Goal: Information Seeking & Learning: Learn about a topic

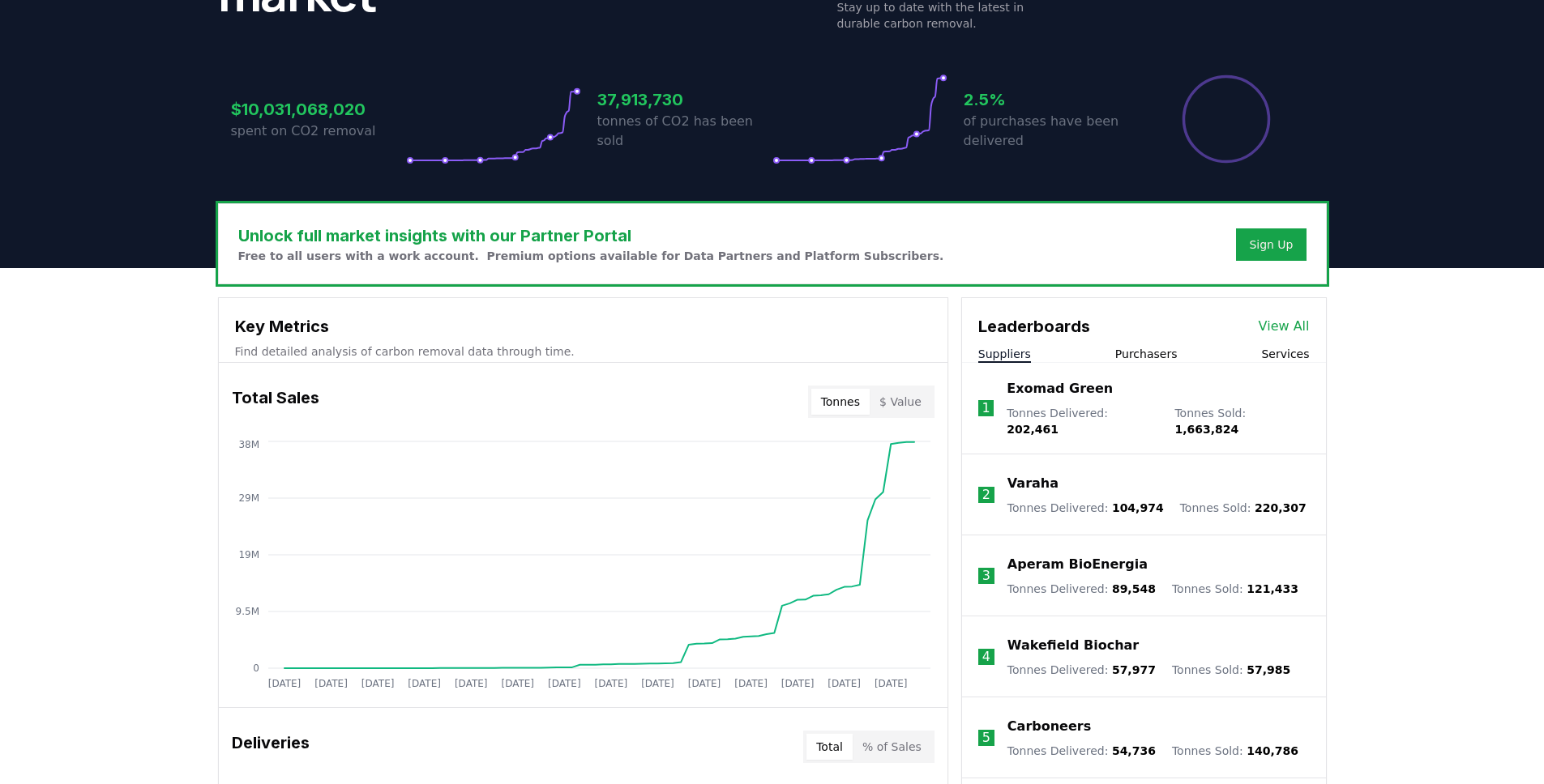
scroll to position [766, 0]
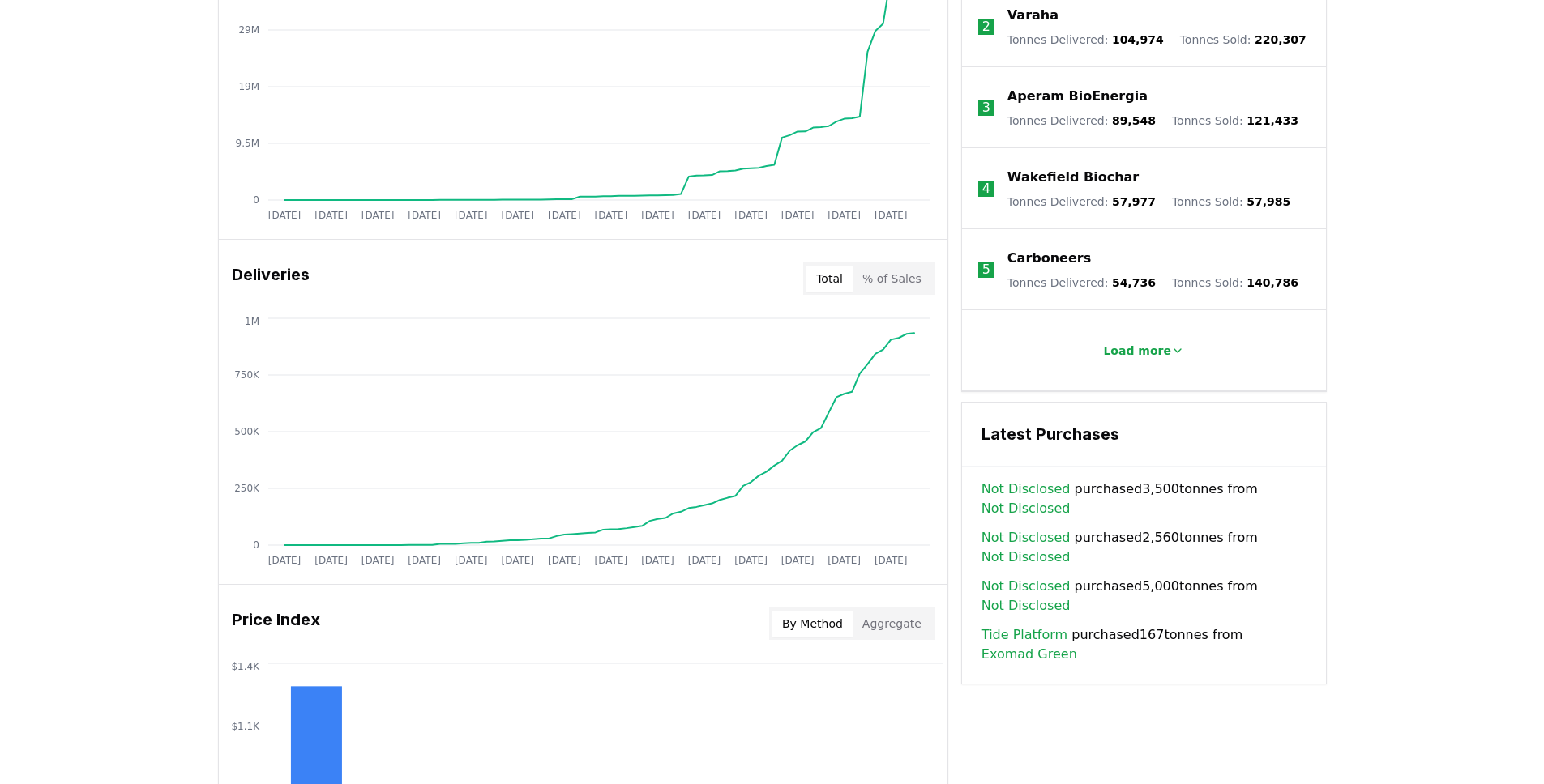
scroll to position [769, 0]
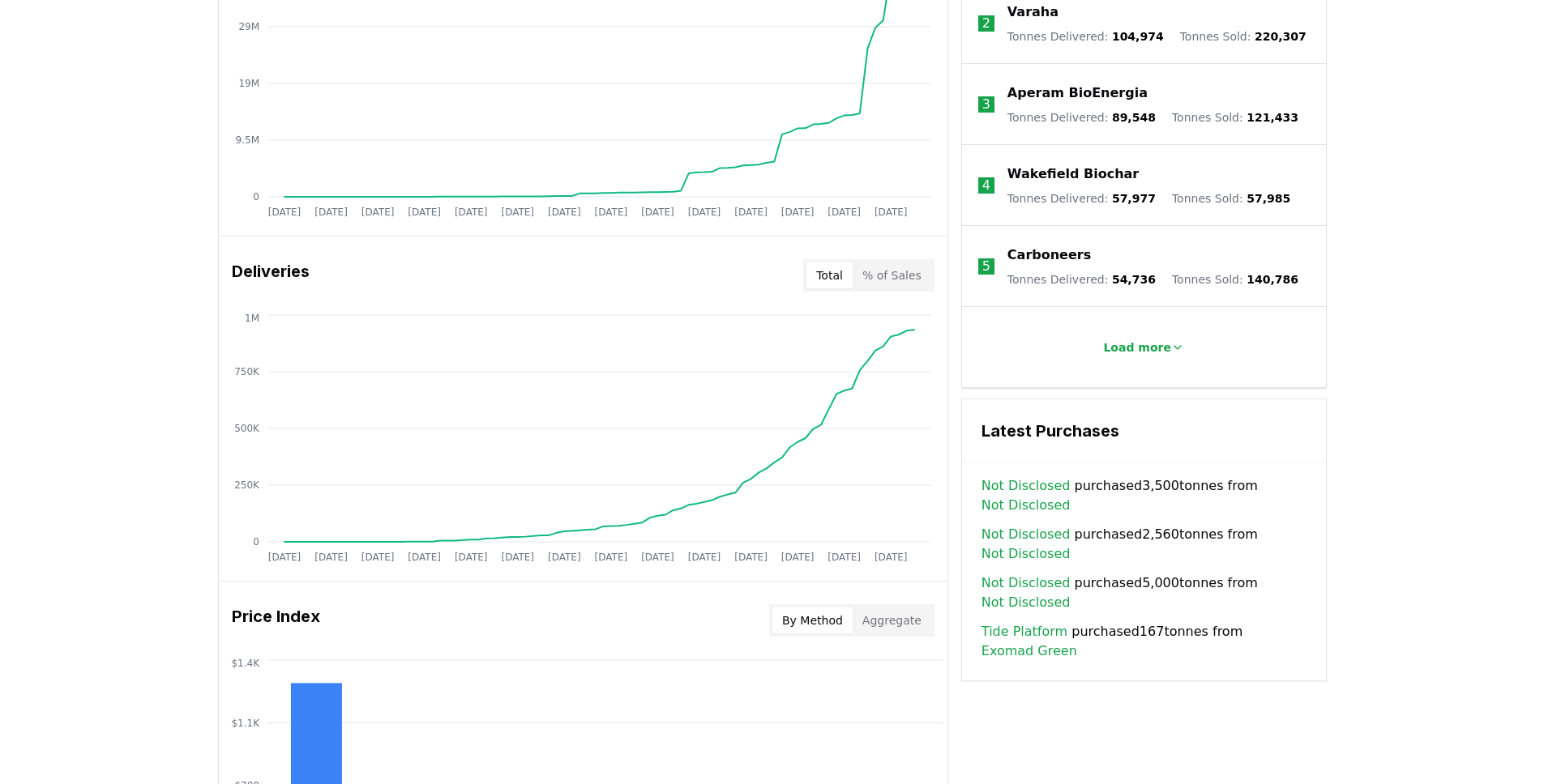
click at [1021, 642] on link "Exomad Green" at bounding box center [1029, 651] width 96 height 19
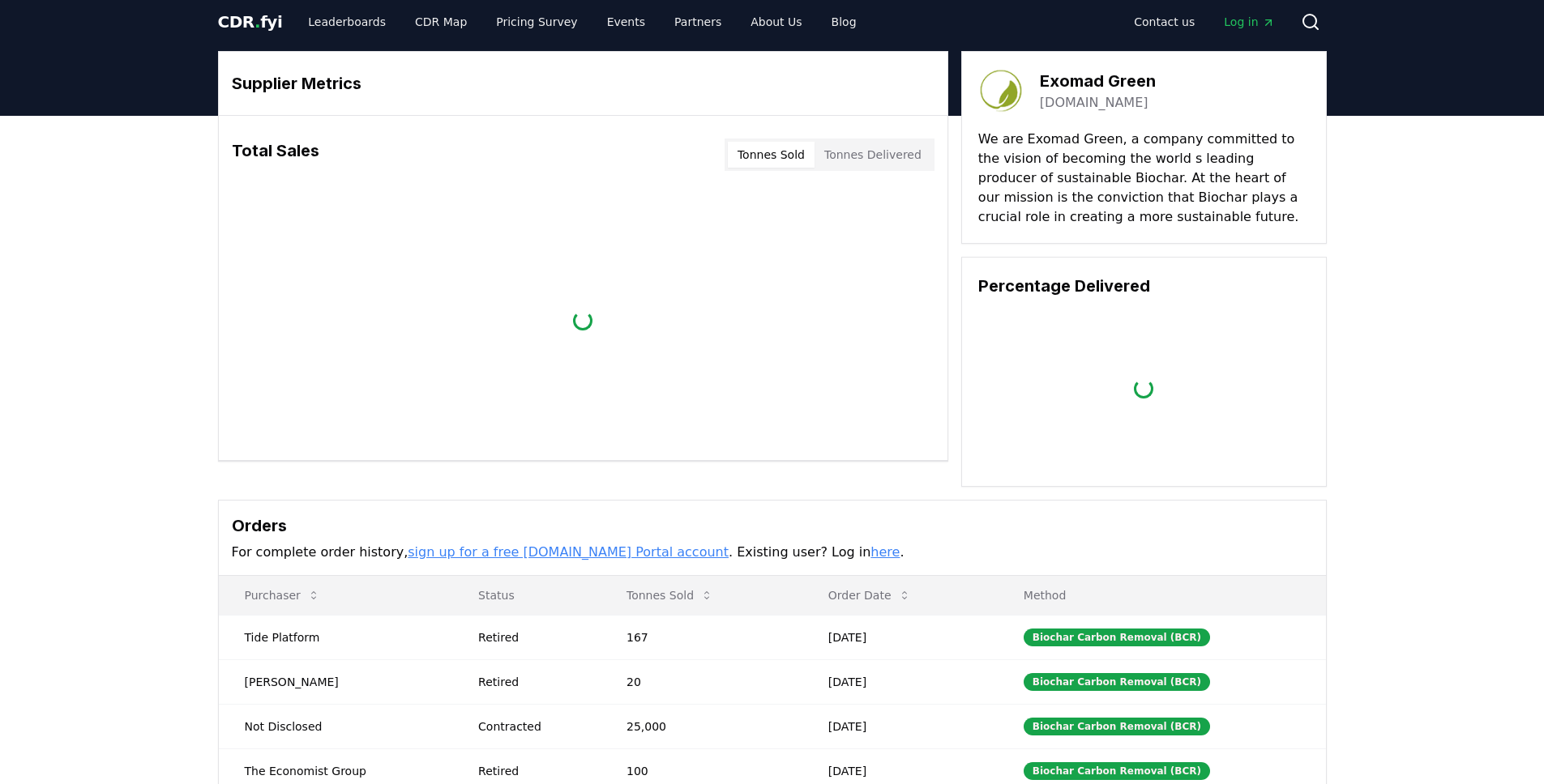
scroll to position [9, 0]
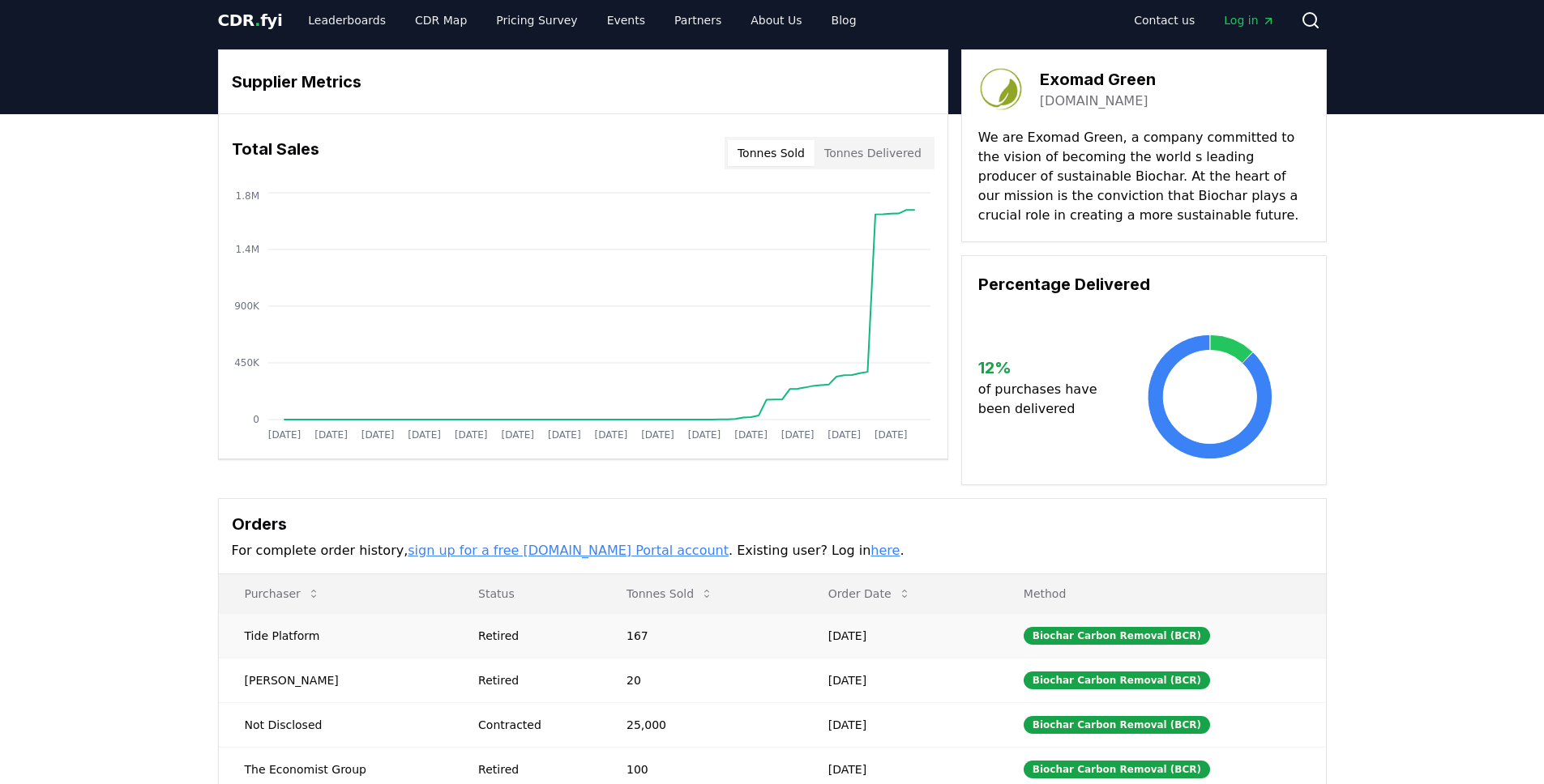
drag, startPoint x: 846, startPoint y: 632, endPoint x: 966, endPoint y: 632, distance: 120.0
click at [955, 631] on td "Oct 07, 2025" at bounding box center [900, 635] width 195 height 44
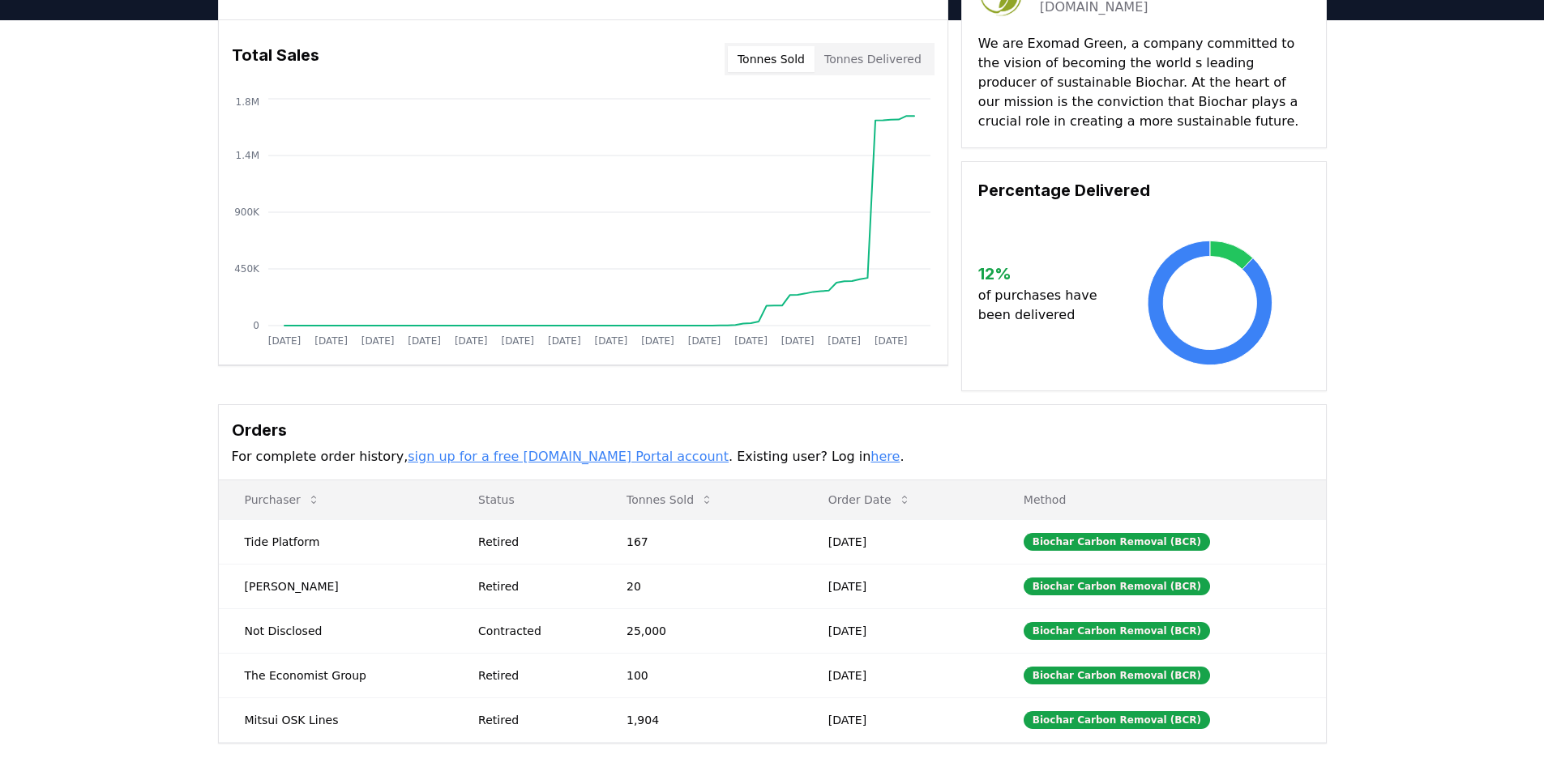
scroll to position [104, 0]
click at [1427, 583] on div "Supplier Metrics Total Sales Tonnes Sold Tonnes Delivered Jan 2019 Jul 2019 Jan…" at bounding box center [772, 413] width 1544 height 788
click at [919, 545] on td "Oct 07, 2025" at bounding box center [900, 541] width 195 height 44
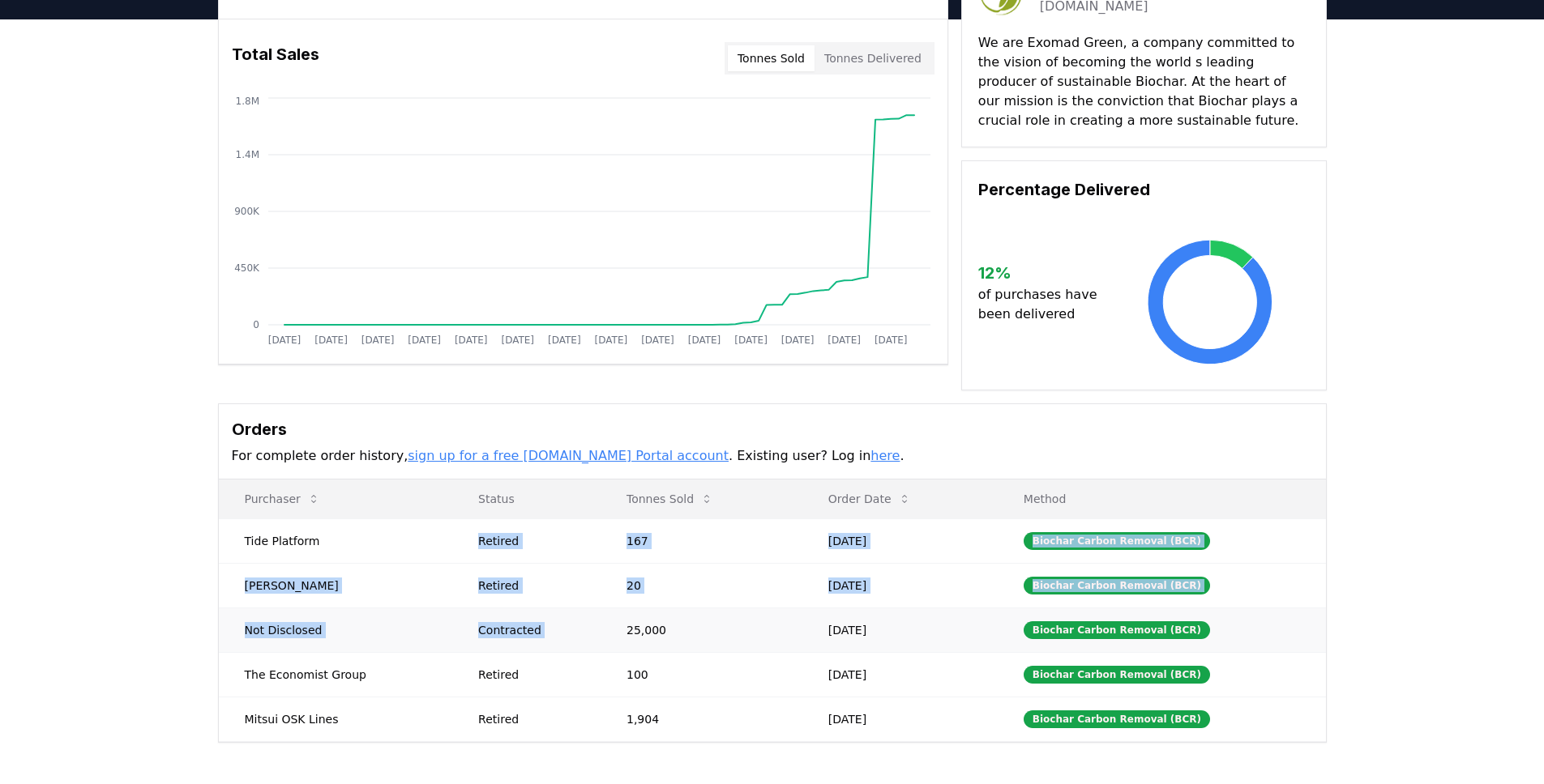
drag, startPoint x: 318, startPoint y: 547, endPoint x: 605, endPoint y: 635, distance: 300.2
click at [605, 635] on tbody "Tide Platform Retired 167 Oct 07, 2025 Biochar Carbon Removal (BCR) Finavia Oyj…" at bounding box center [772, 631] width 1107 height 223
click at [604, 635] on td "25,000" at bounding box center [701, 630] width 202 height 44
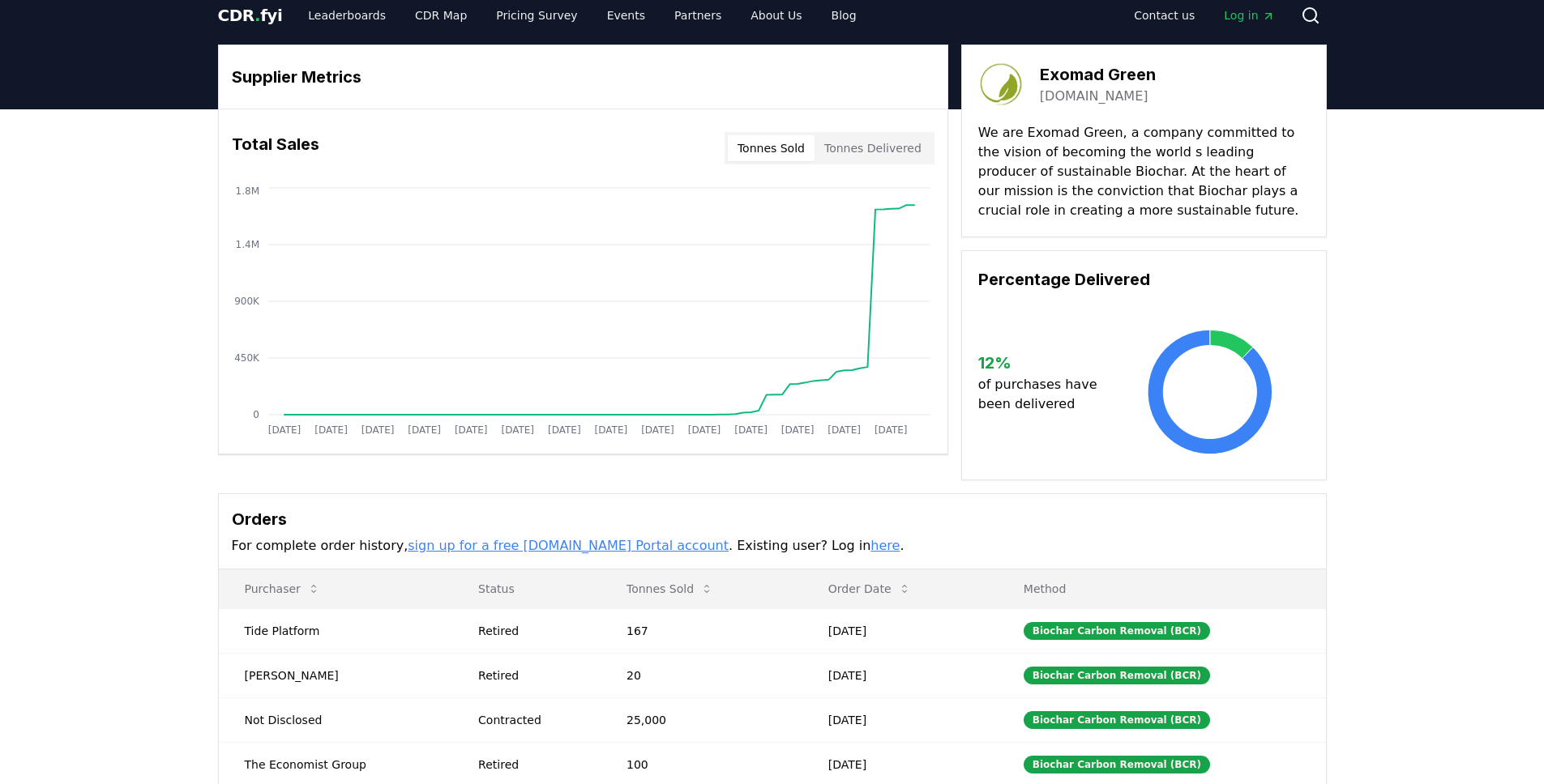
scroll to position [0, 0]
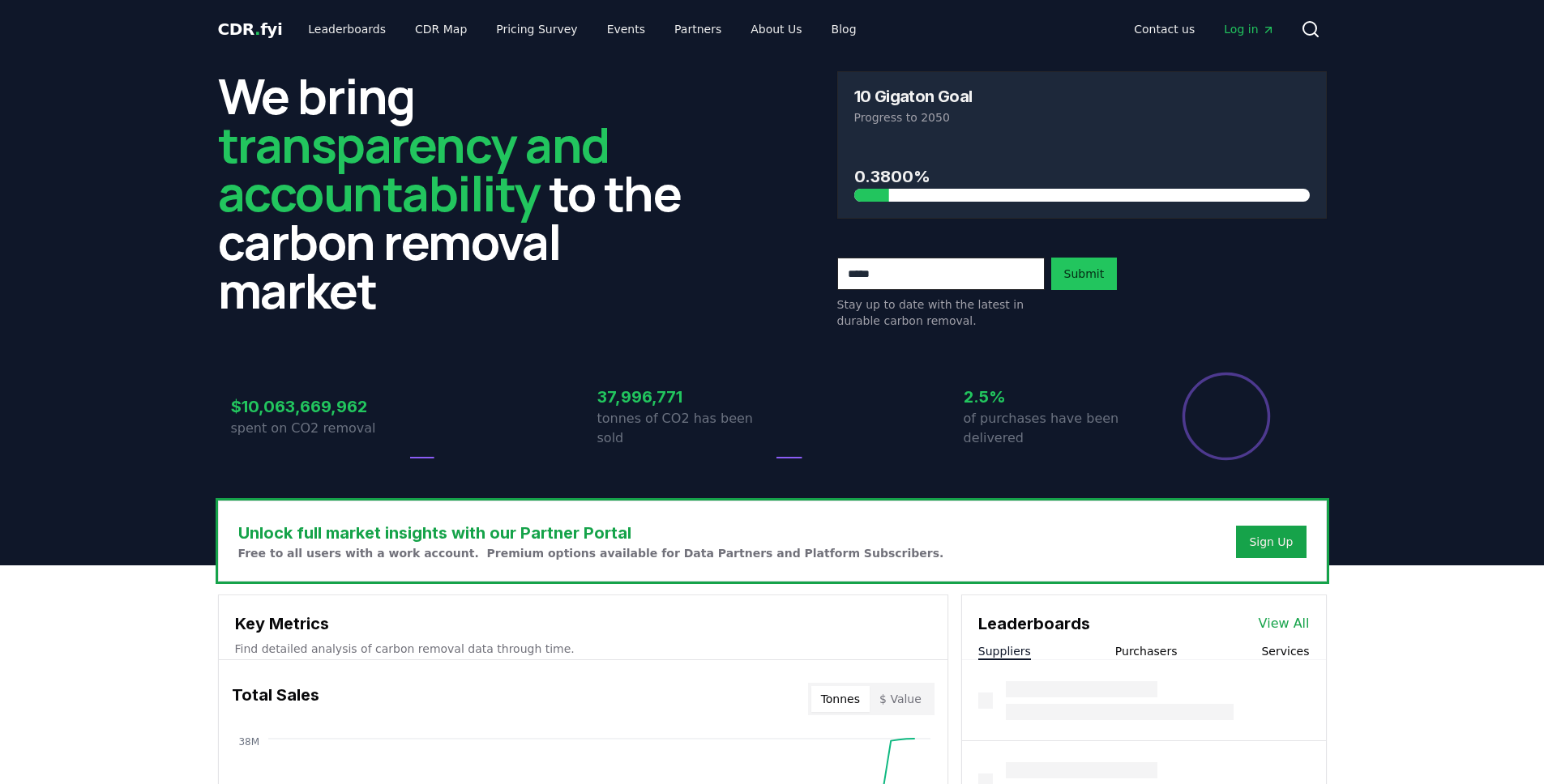
scroll to position [769, 0]
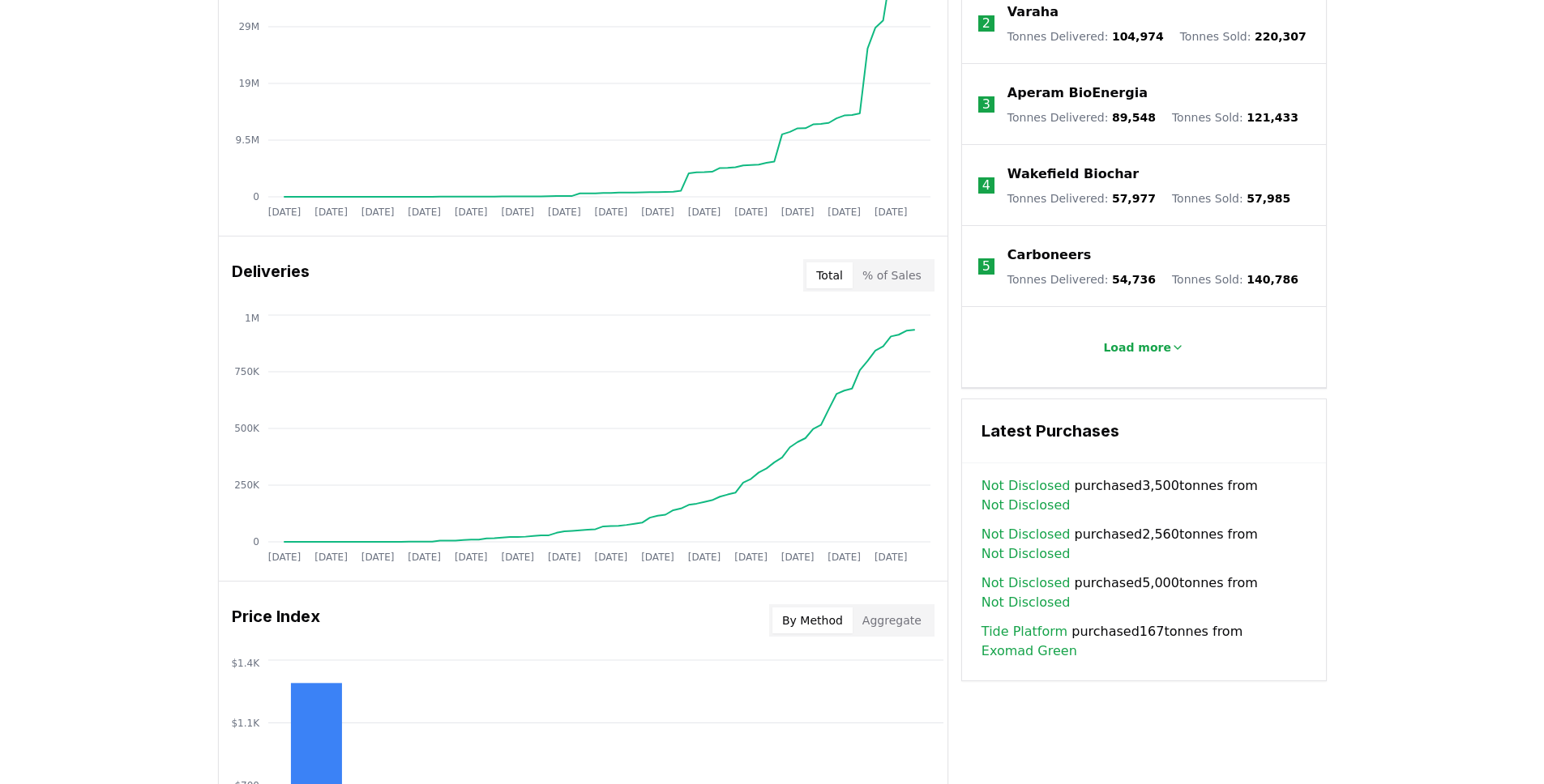
click at [1418, 369] on div "Unlock full market insights with our Partner Portal Free to all users with a wo…" at bounding box center [772, 446] width 1544 height 1298
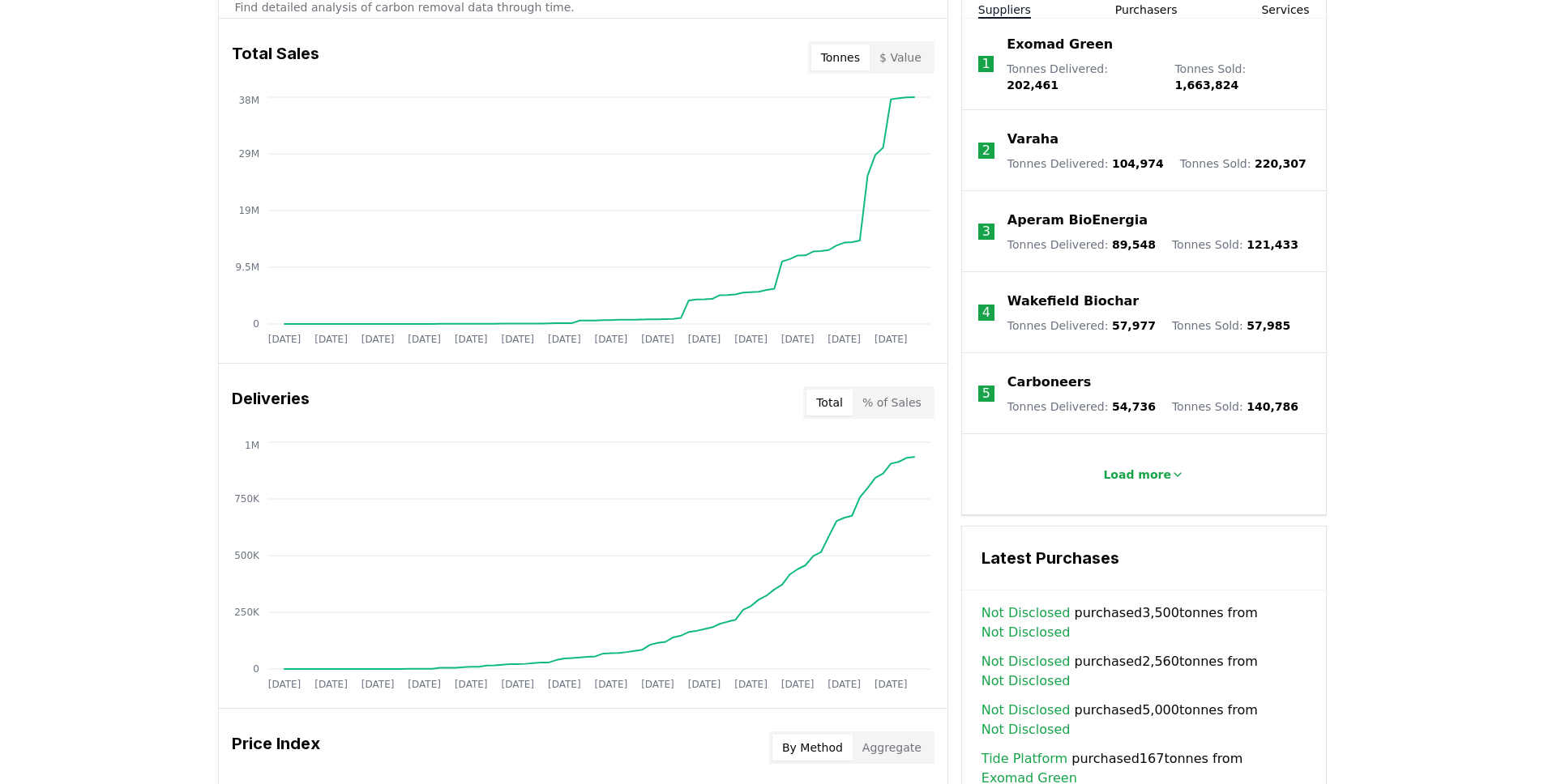
scroll to position [635, 0]
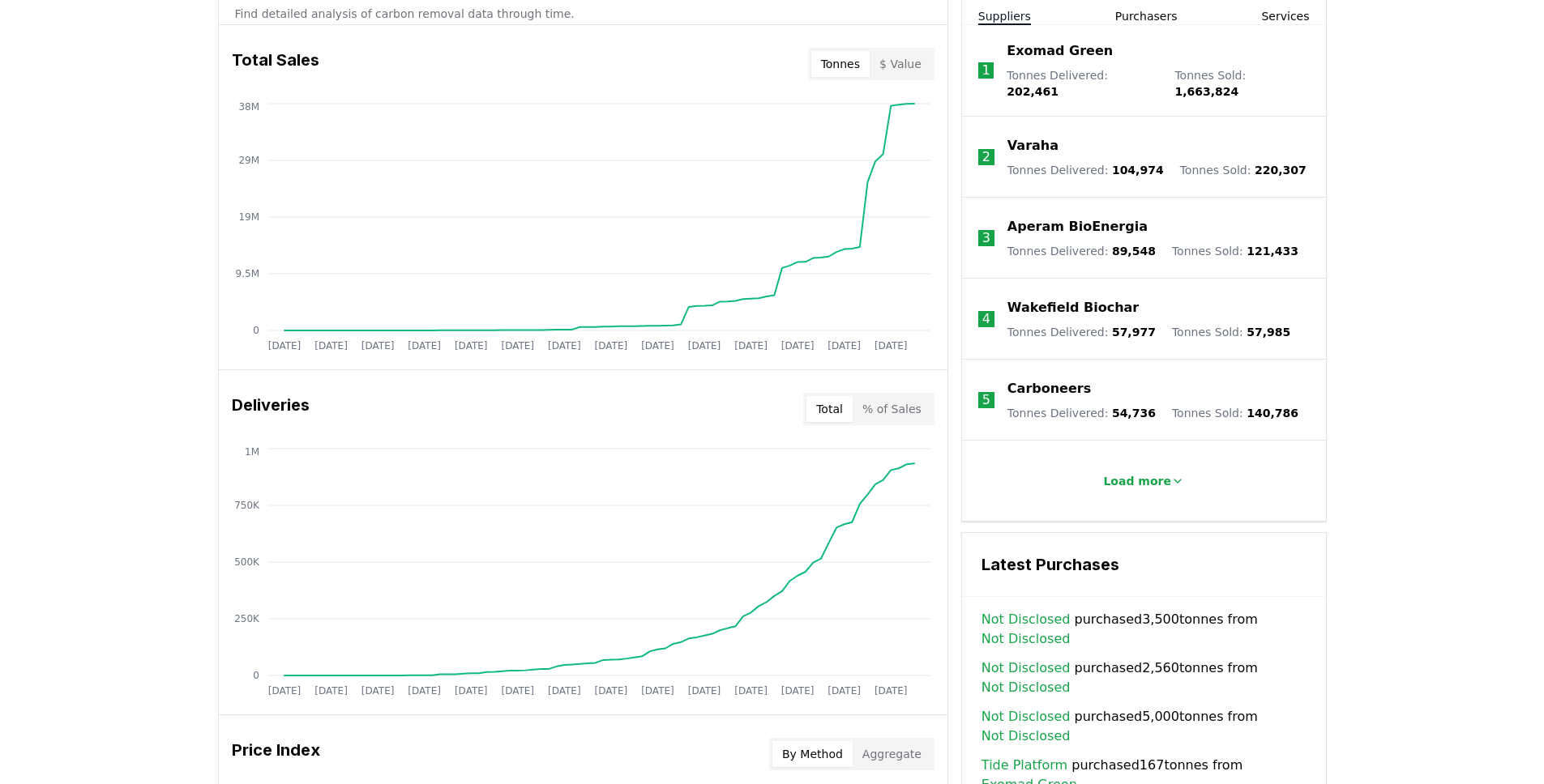
click at [1090, 486] on div "Load more" at bounding box center [1144, 481] width 331 height 32
click at [1150, 474] on p "Load more" at bounding box center [1138, 481] width 68 height 17
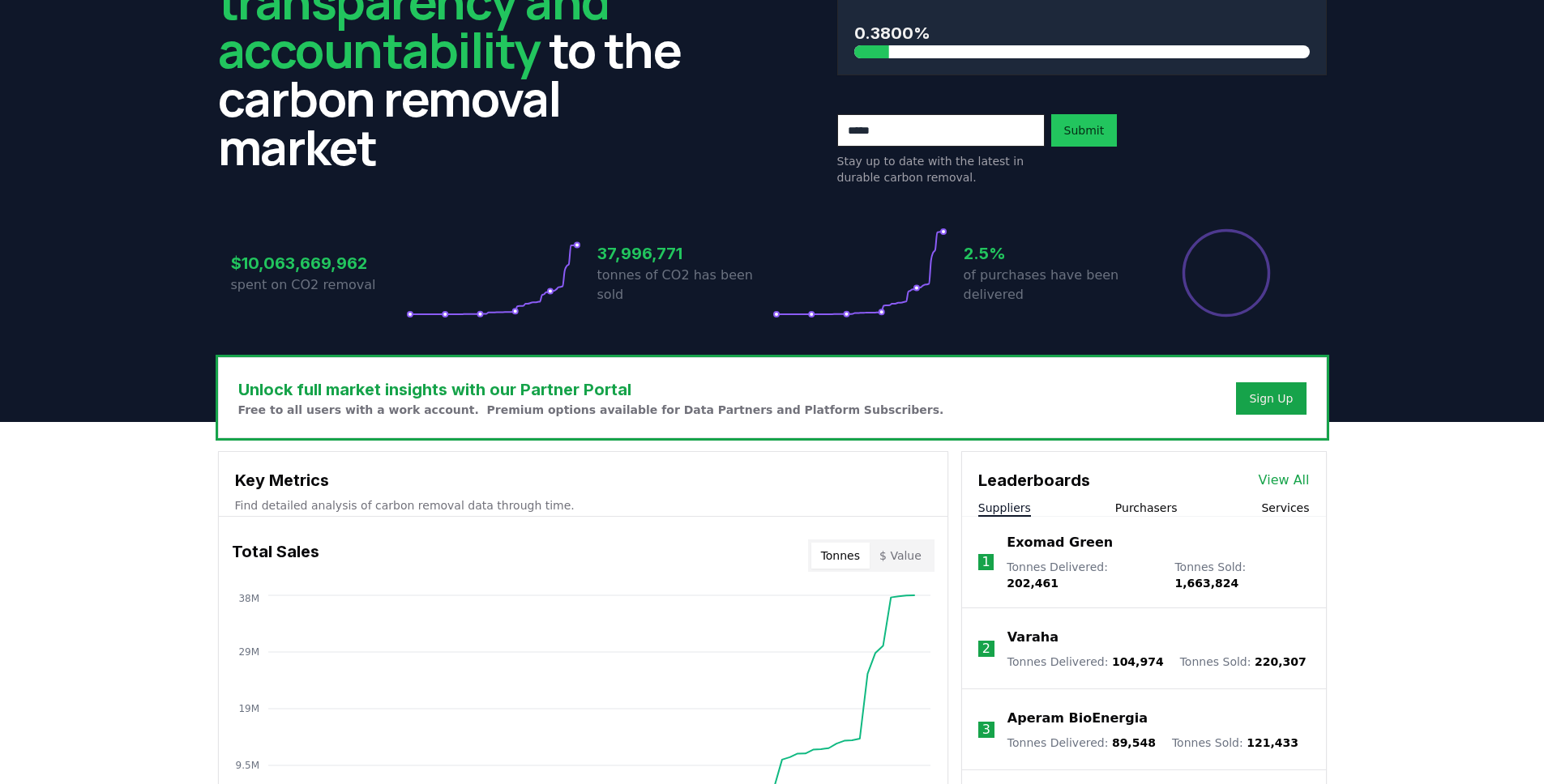
scroll to position [0, 0]
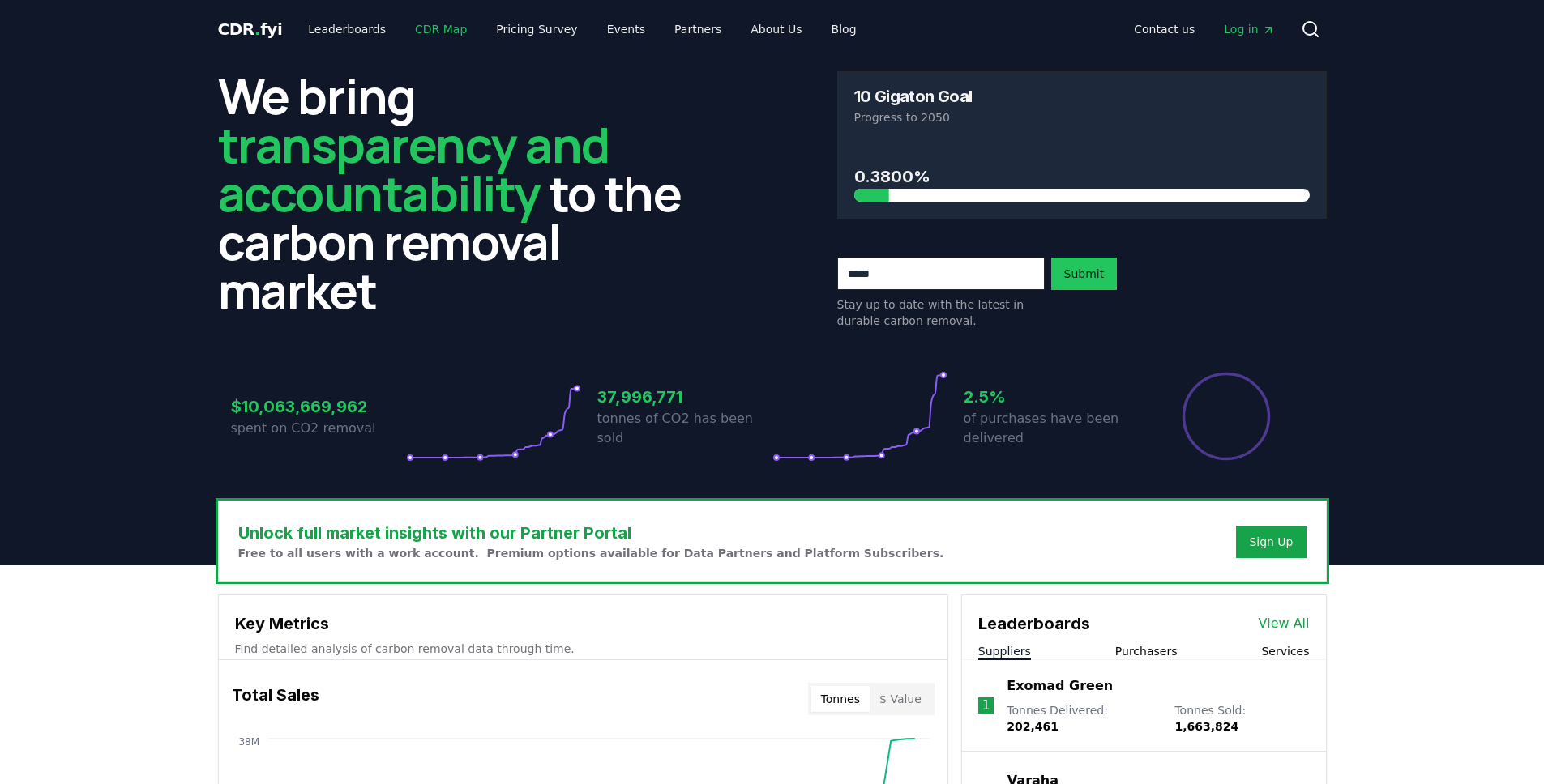
click at [425, 30] on link "CDR Map" at bounding box center [441, 29] width 78 height 29
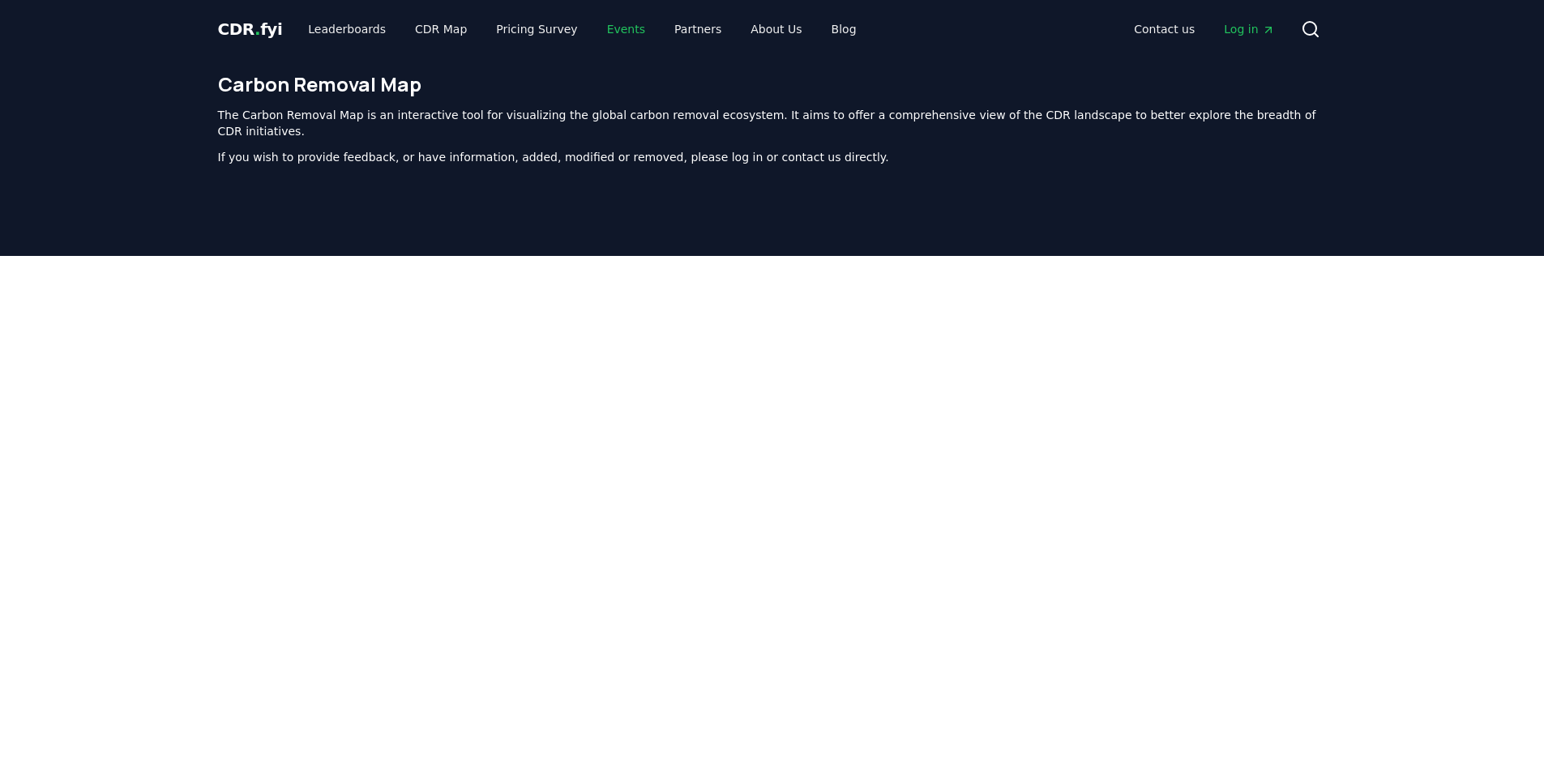
click at [629, 25] on link "Events" at bounding box center [625, 29] width 64 height 29
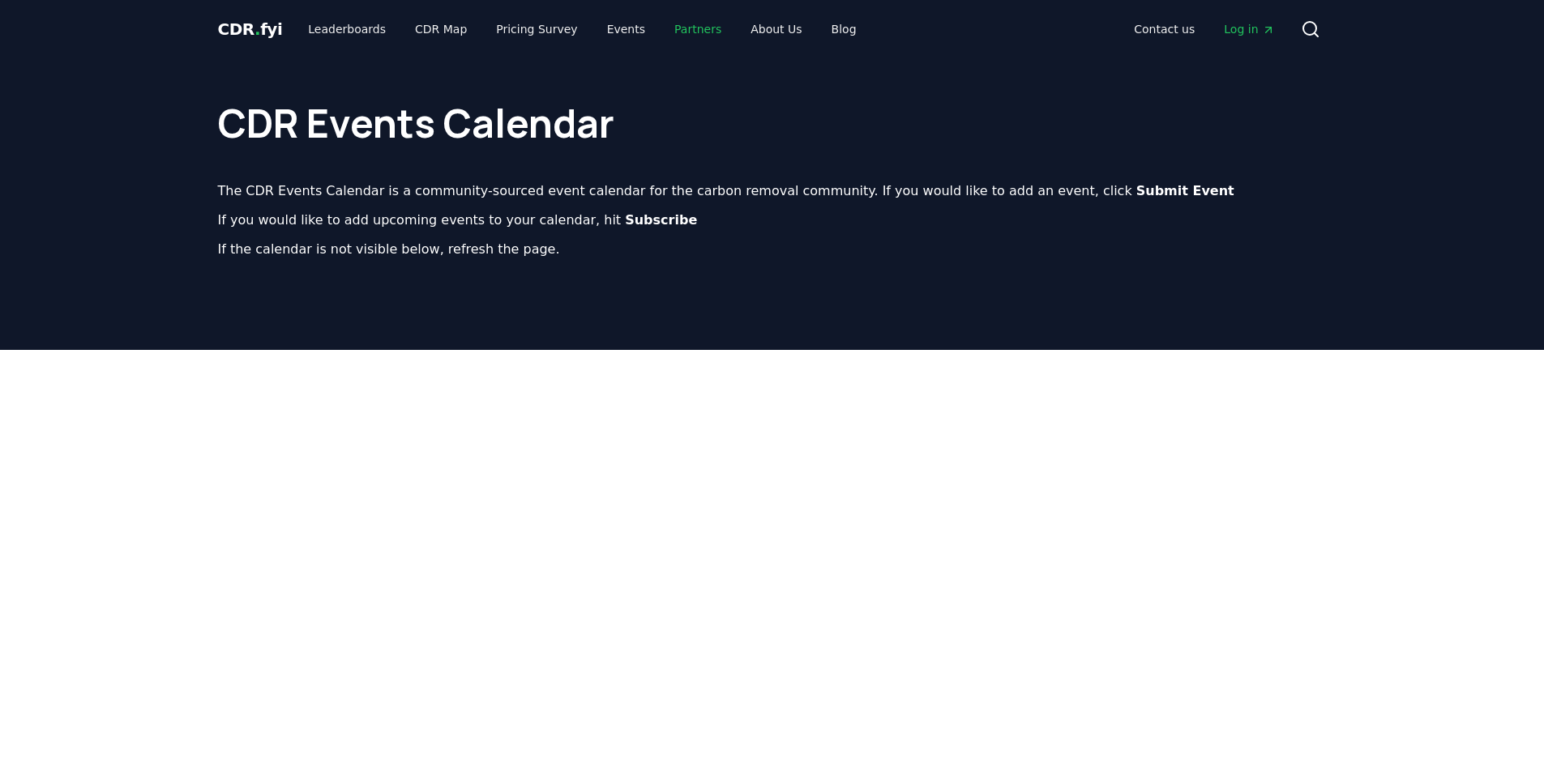
click at [683, 27] on link "Partners" at bounding box center [698, 29] width 73 height 29
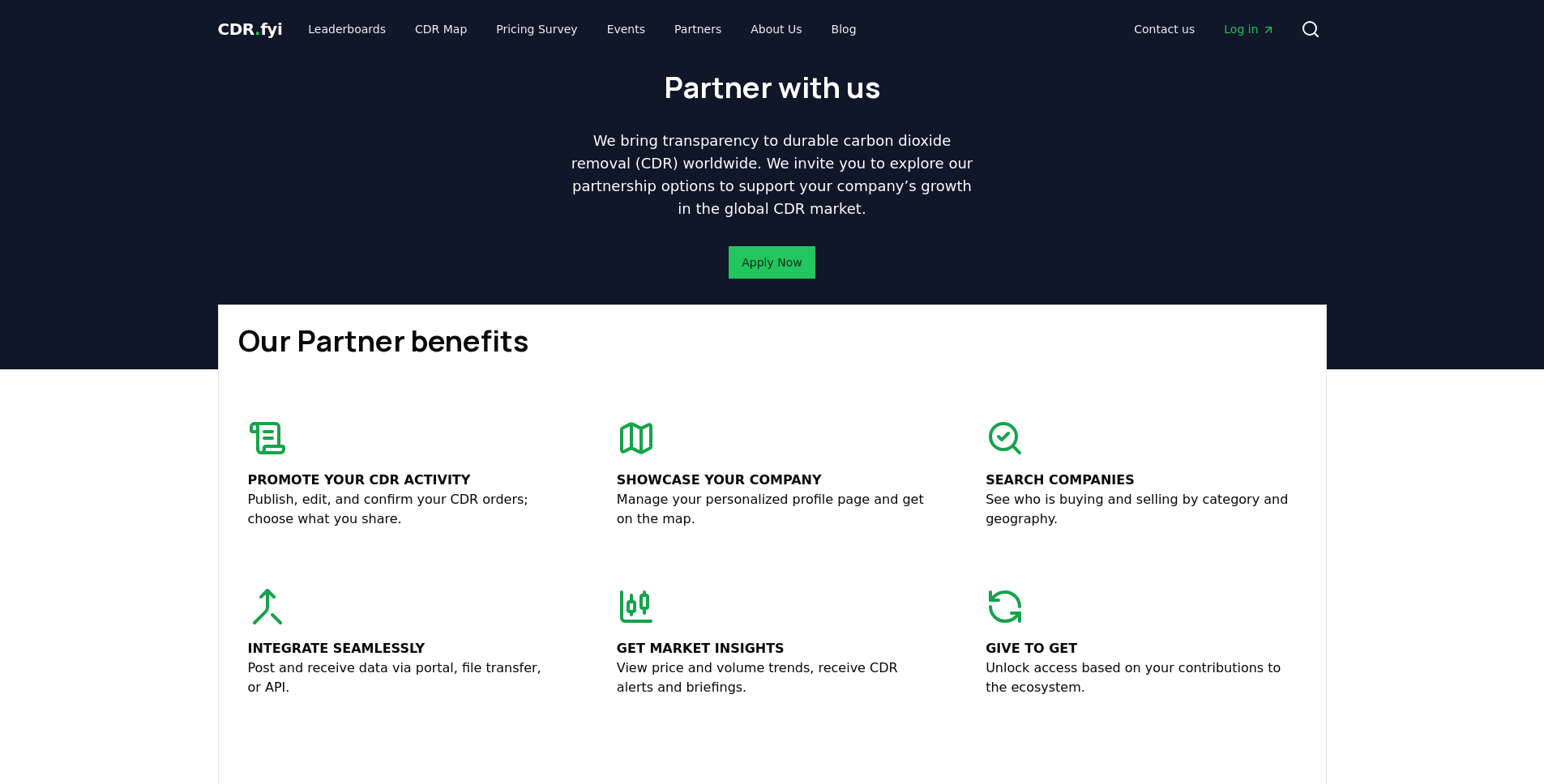
click at [263, 22] on span "CDR . fyi" at bounding box center [250, 29] width 65 height 19
